Goal: Task Accomplishment & Management: Use online tool/utility

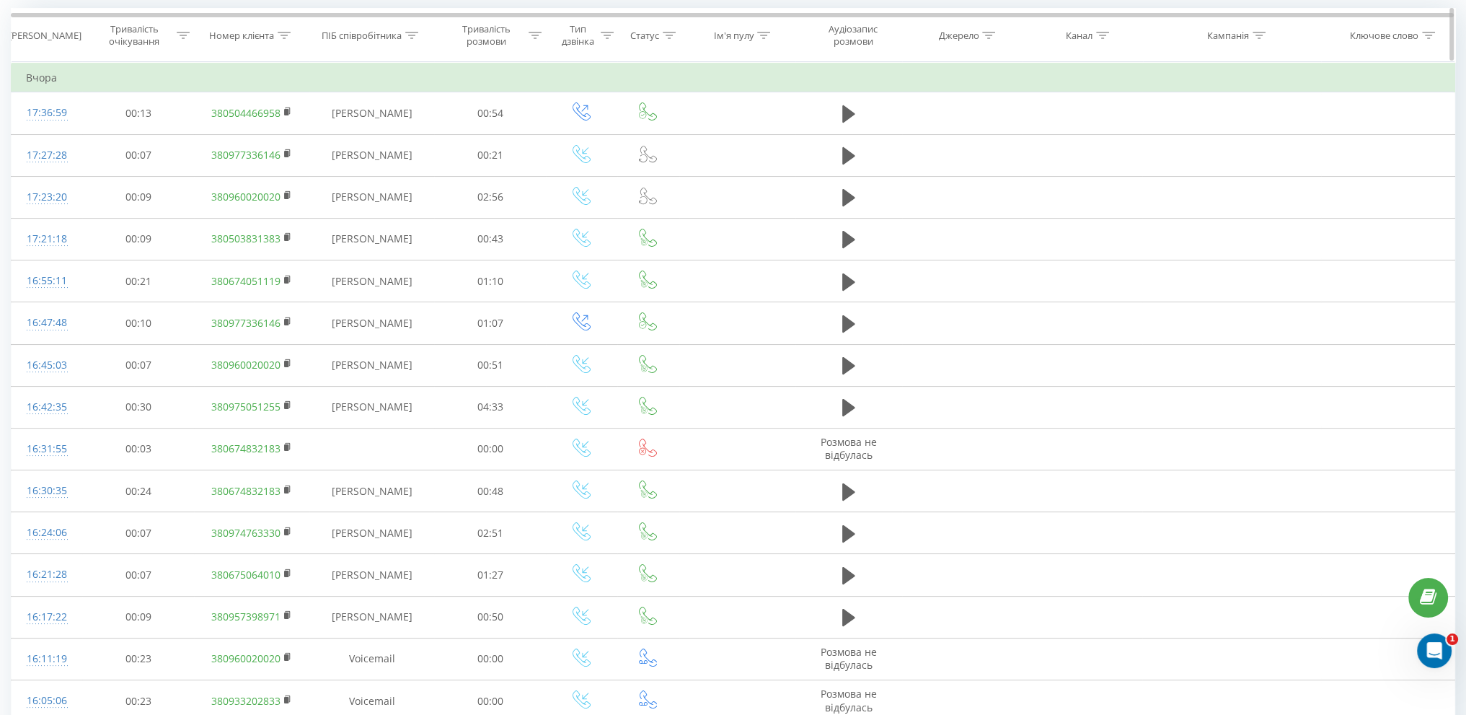
scroll to position [144, 0]
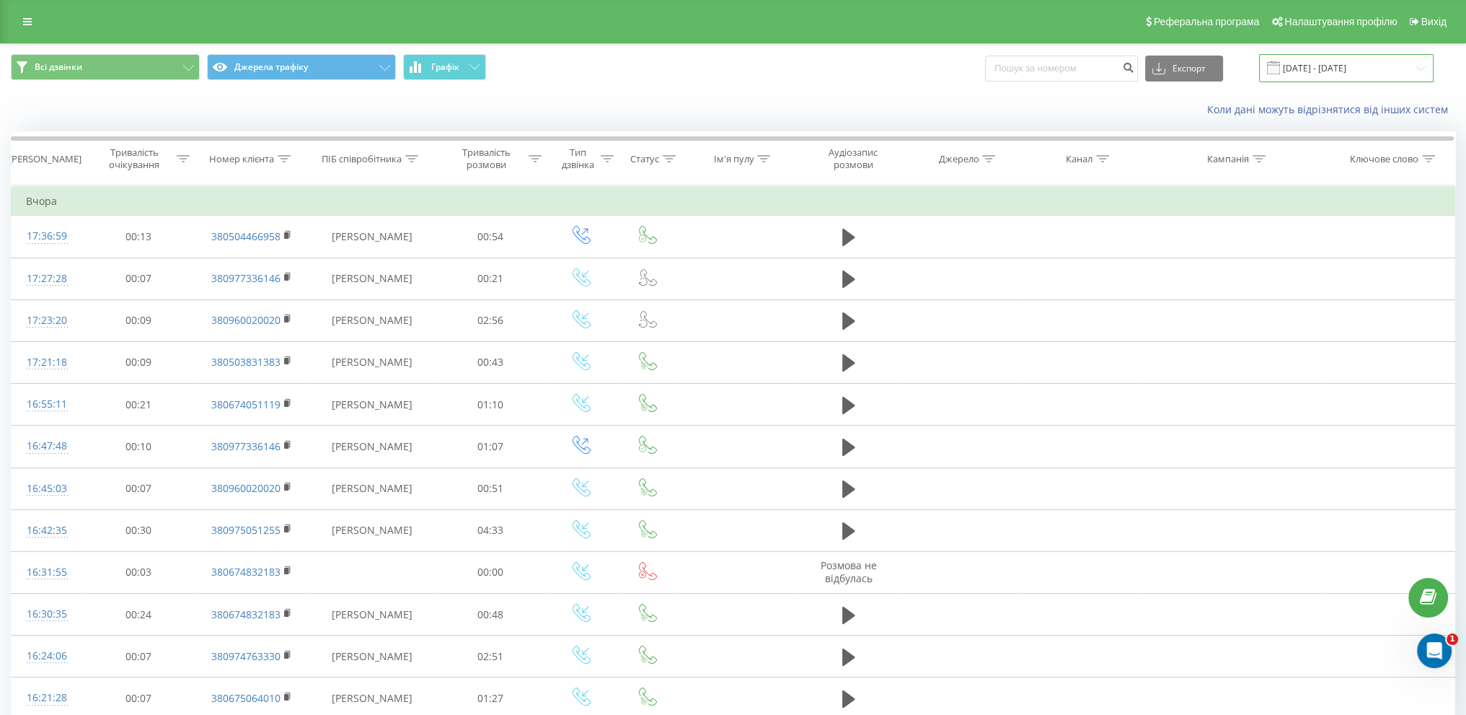
click at [1329, 60] on input "[DATE] - [DATE]" at bounding box center [1346, 68] width 174 height 28
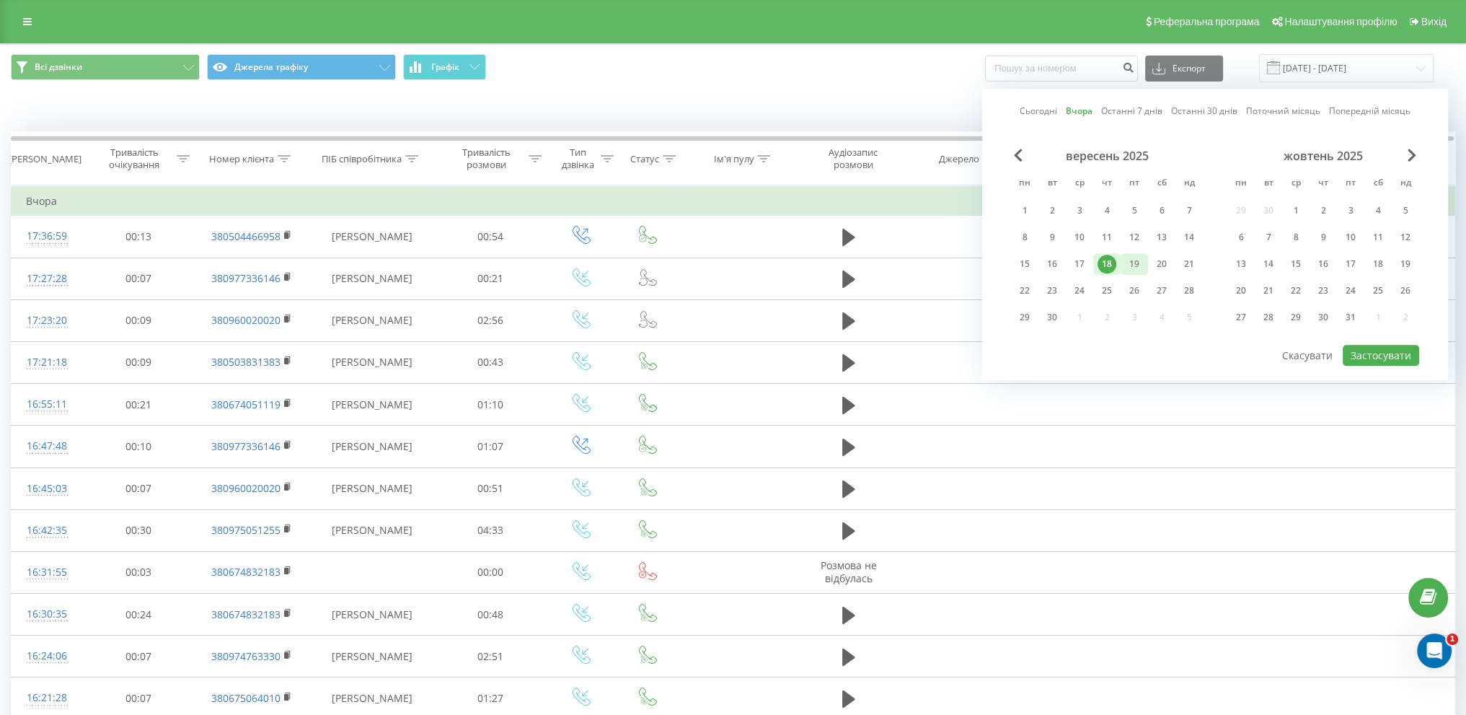
click at [1144, 257] on div "19" at bounding box center [1133, 264] width 27 height 22
click at [1364, 354] on button "Застосувати" at bounding box center [1381, 355] width 76 height 21
type input "[DATE] - [DATE]"
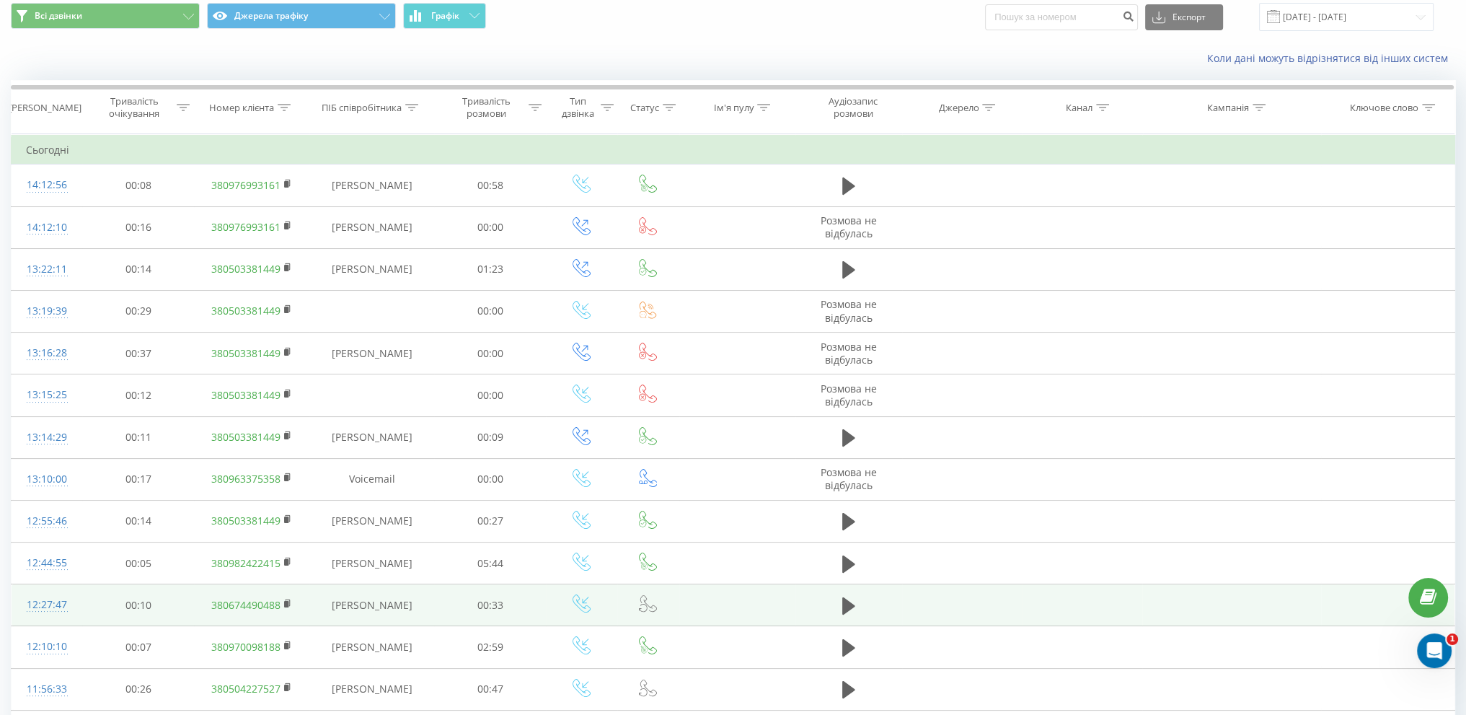
scroll to position [72, 0]
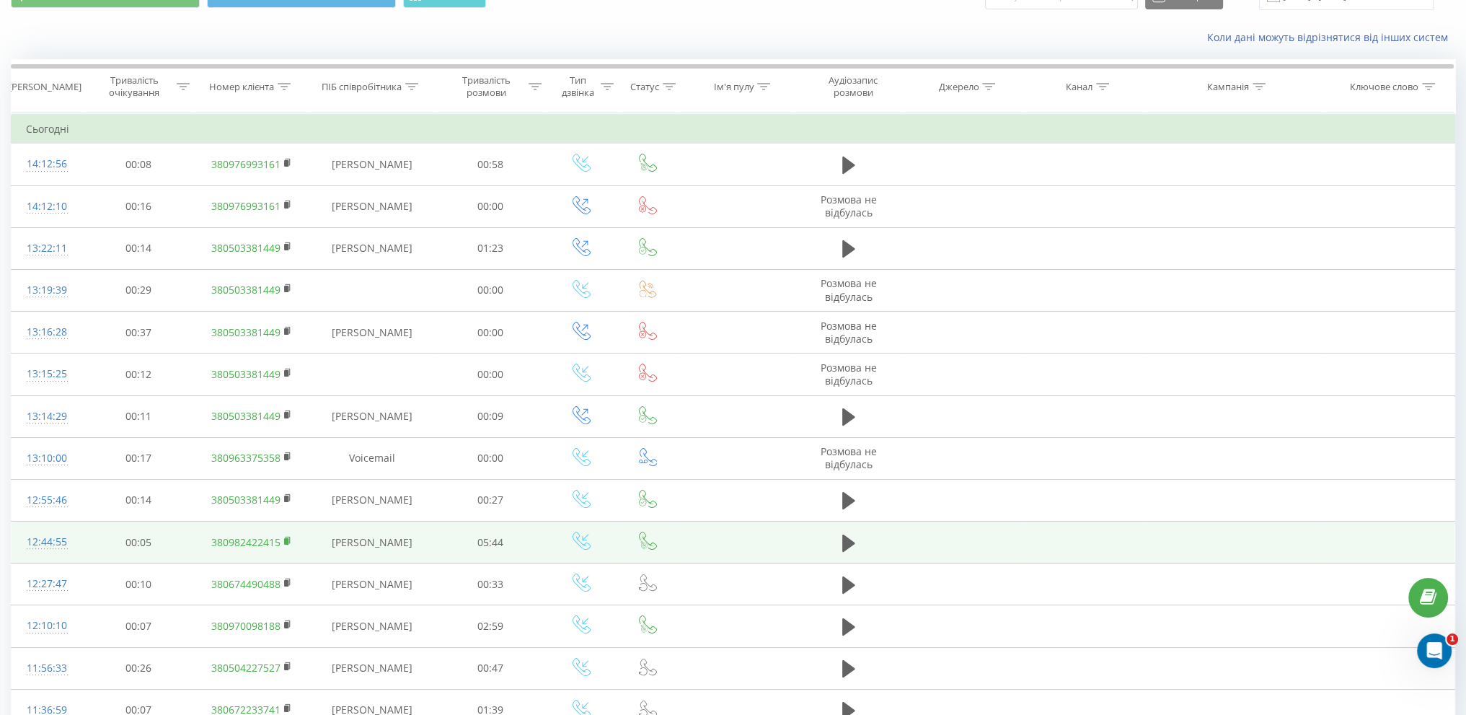
click at [288, 544] on span at bounding box center [288, 542] width 8 height 14
click at [288, 541] on rect at bounding box center [286, 541] width 4 height 6
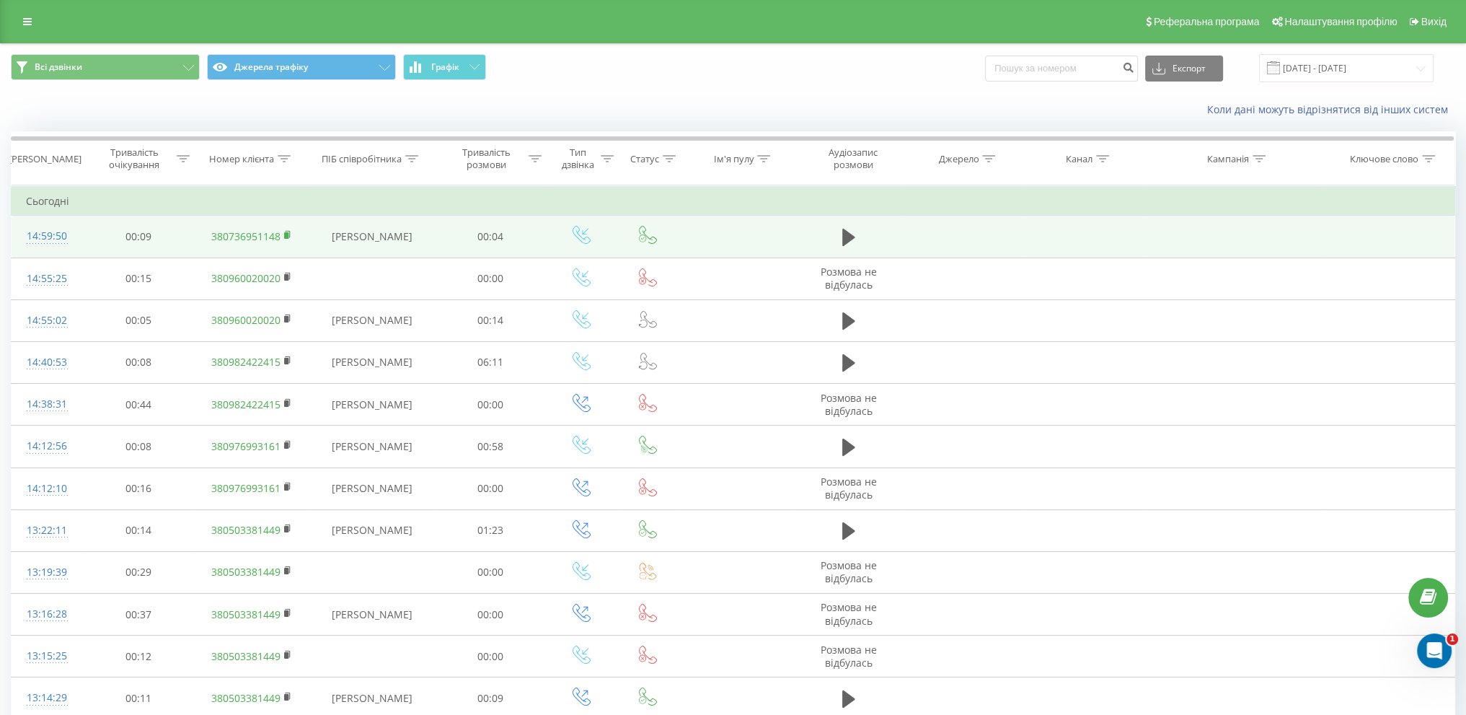
click at [285, 233] on rect at bounding box center [286, 235] width 4 height 6
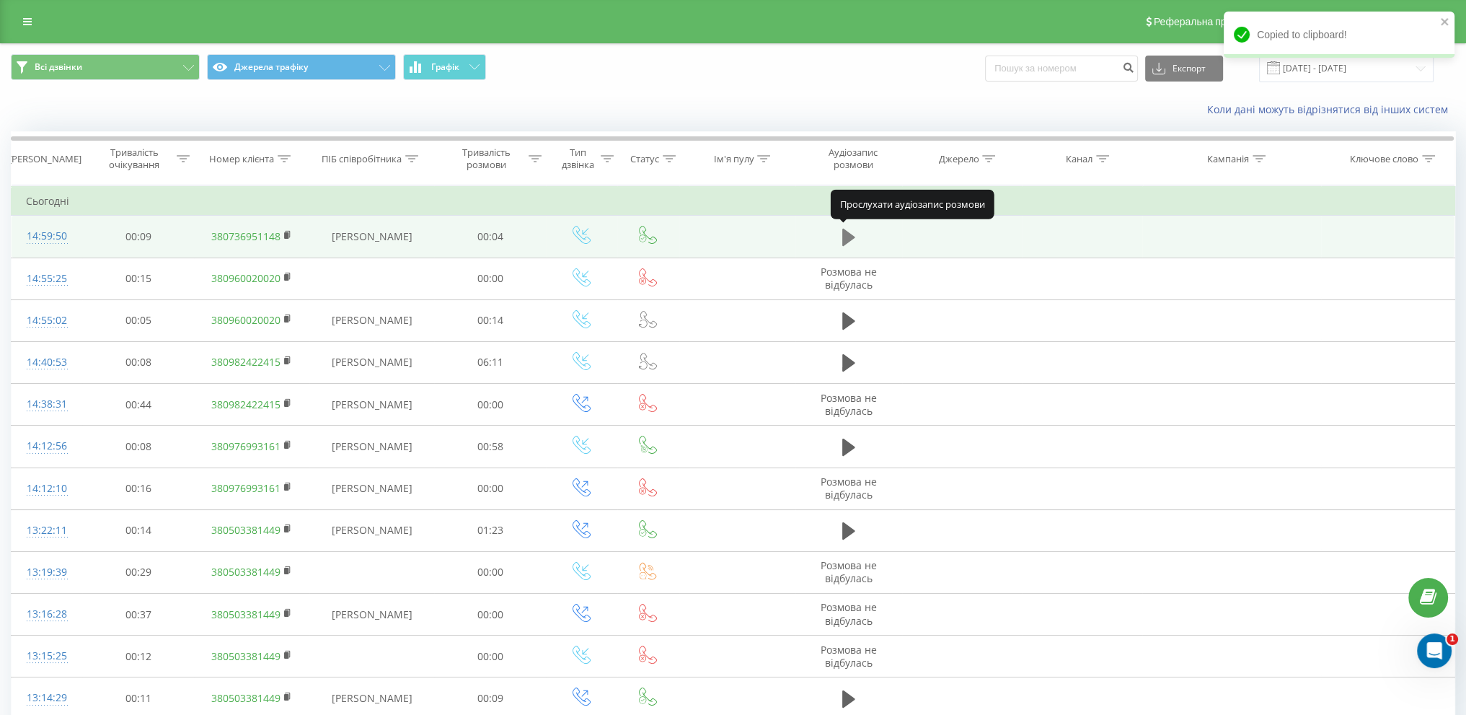
click at [848, 238] on icon at bounding box center [848, 237] width 13 height 17
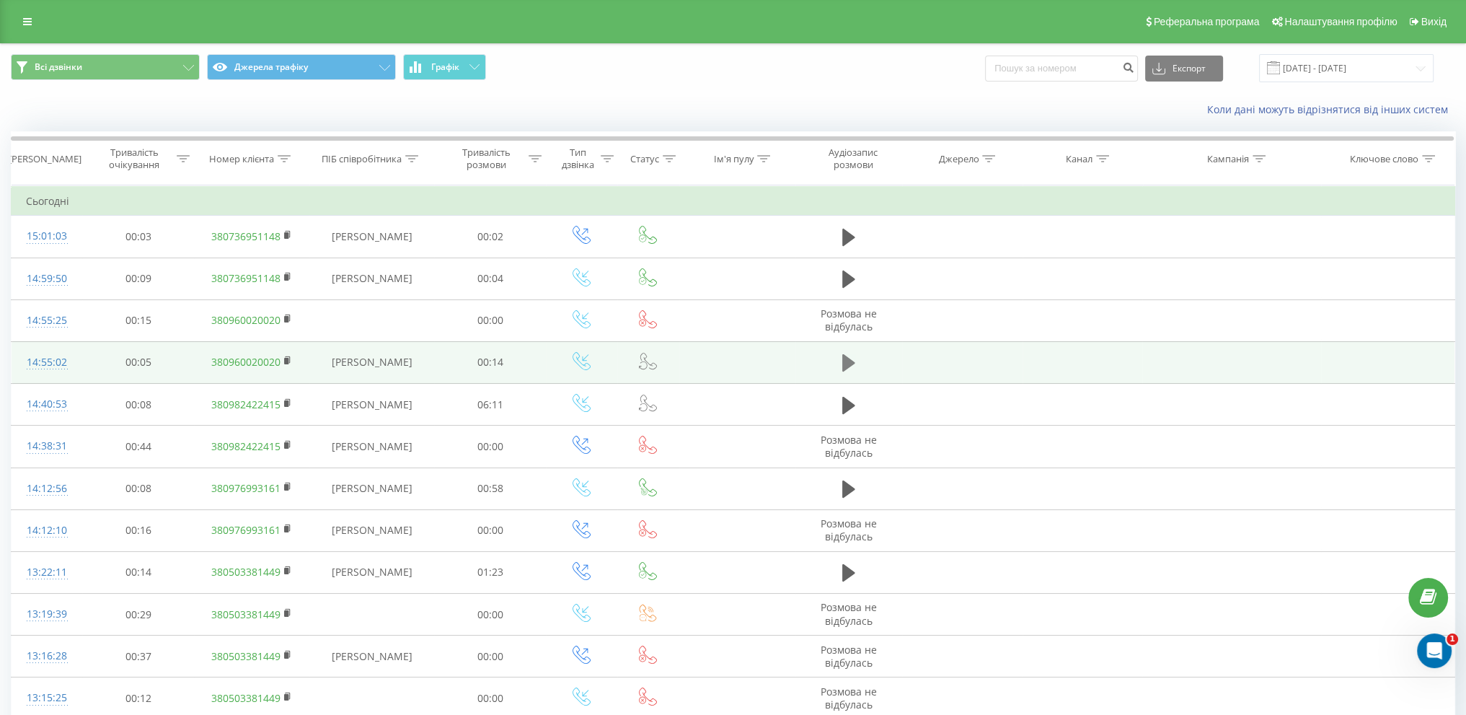
click at [845, 366] on icon at bounding box center [848, 362] width 13 height 17
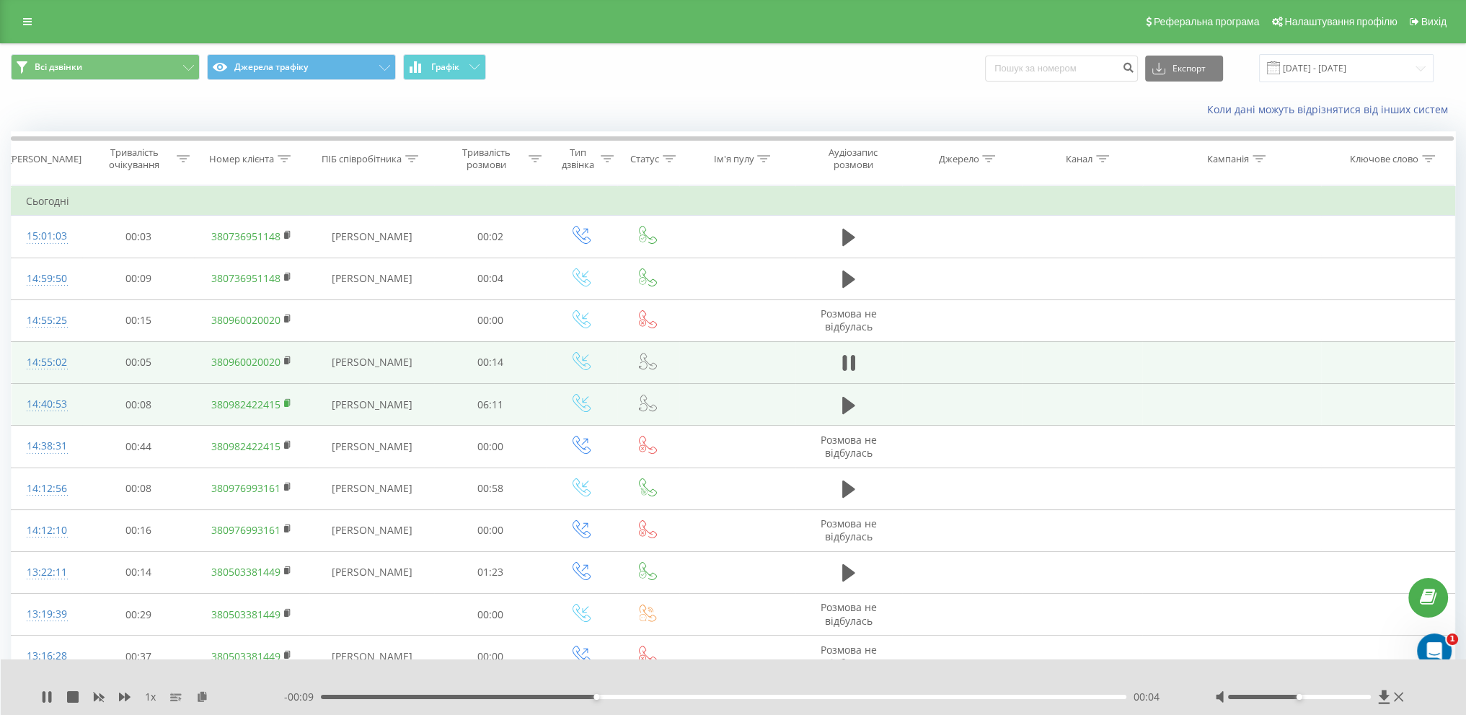
click at [286, 400] on rect at bounding box center [286, 403] width 4 height 6
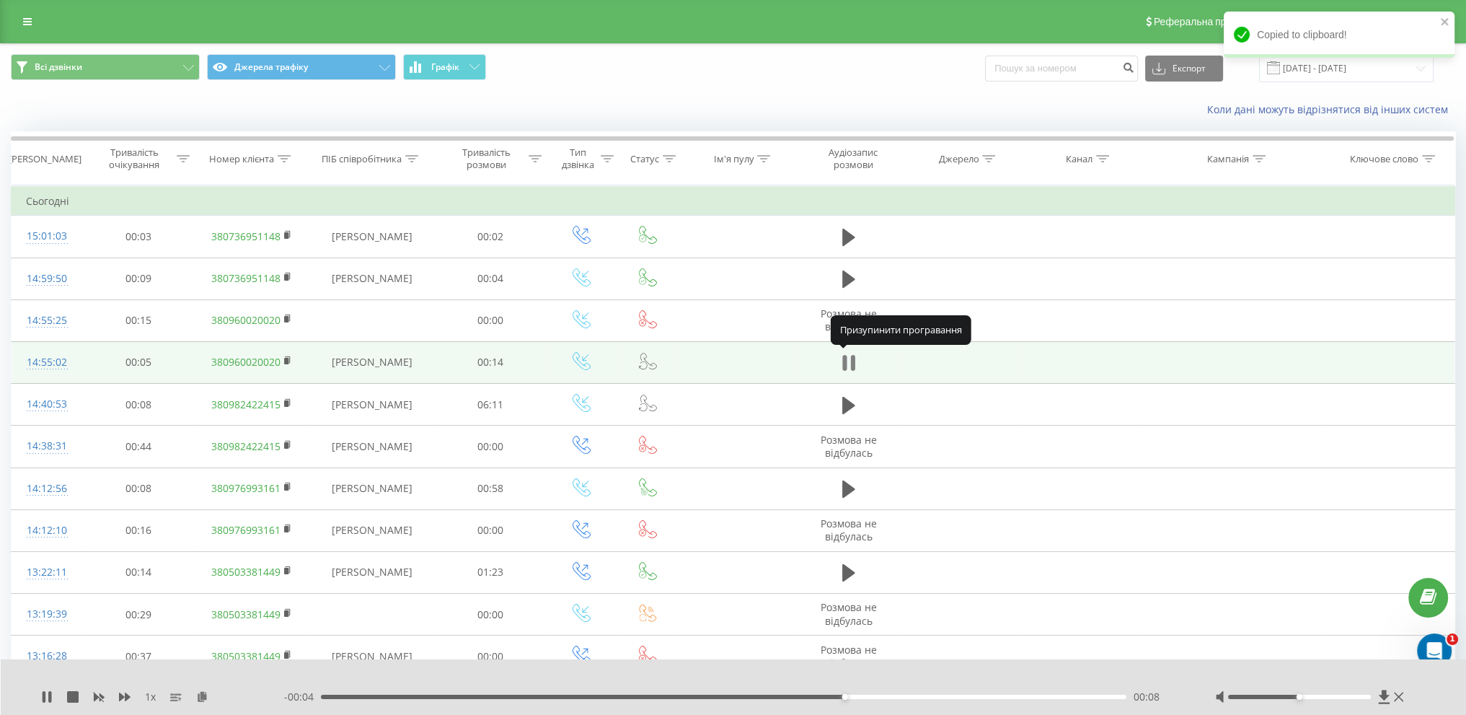
click at [852, 367] on icon at bounding box center [853, 363] width 4 height 16
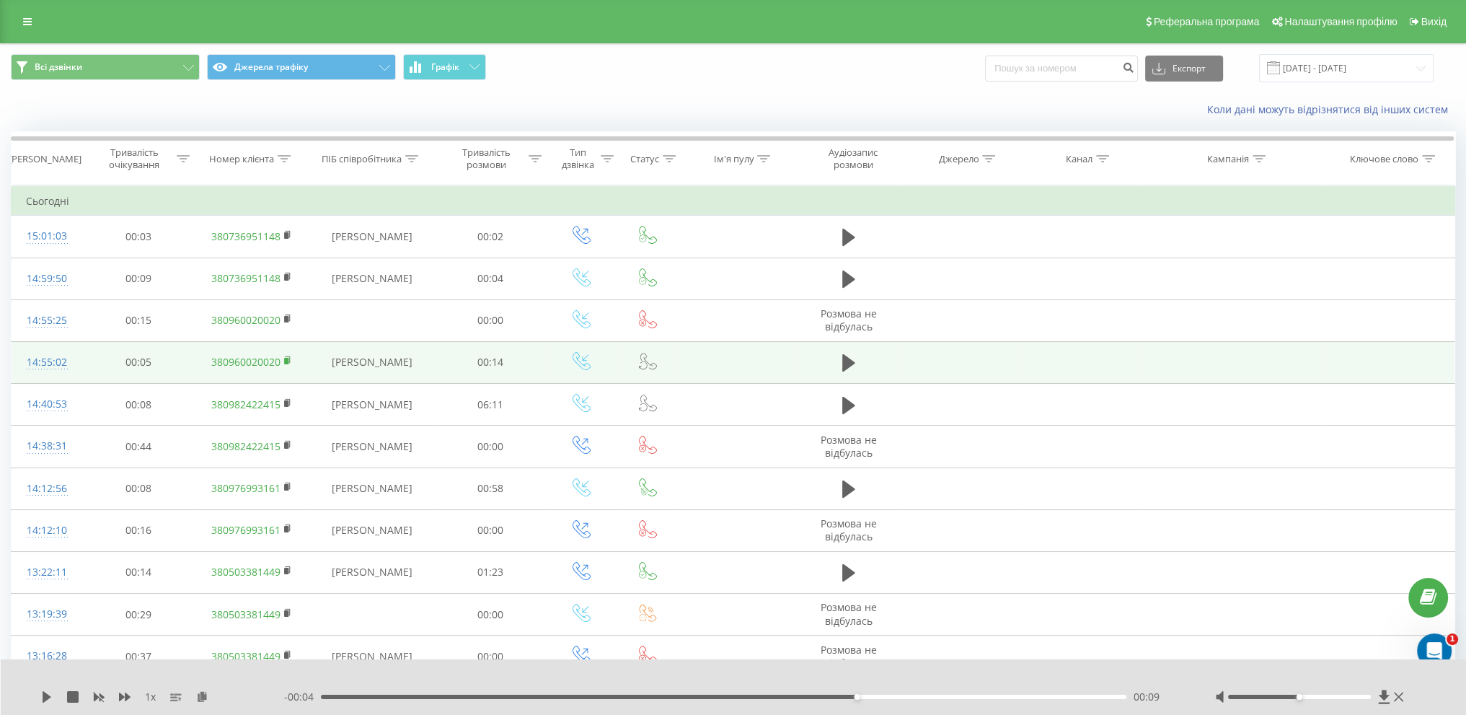
click at [289, 358] on icon at bounding box center [288, 359] width 5 height 6
